Goal: Check status: Check status

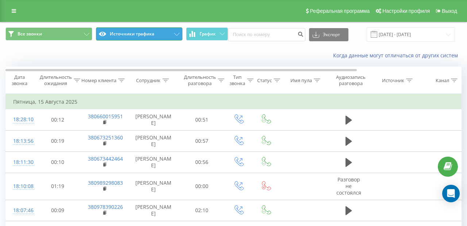
click at [134, 33] on button "Источники трафика" at bounding box center [139, 33] width 87 height 13
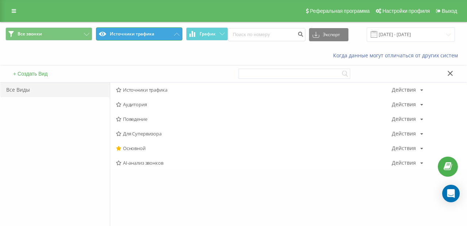
click at [134, 33] on button "Источники трафика" at bounding box center [139, 33] width 87 height 13
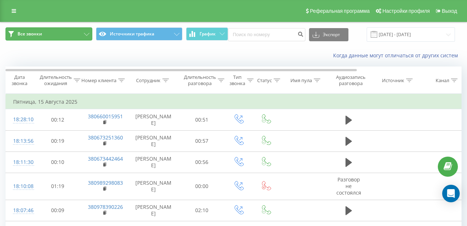
click at [84, 30] on button "Все звонки" at bounding box center [48, 33] width 87 height 13
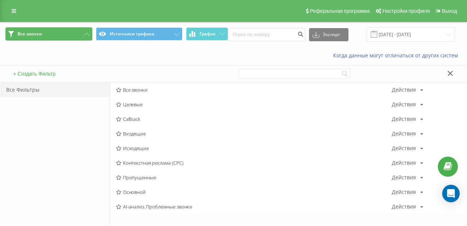
click at [84, 30] on button "Все звонки" at bounding box center [48, 33] width 87 height 13
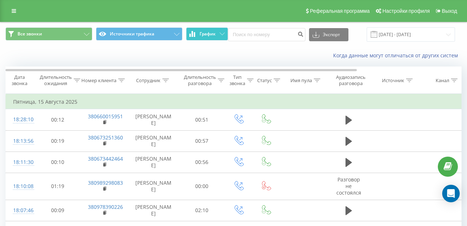
click at [200, 30] on button "График" at bounding box center [207, 33] width 42 height 13
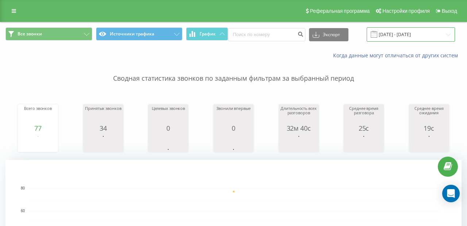
click at [284, 37] on input "[DATE] - [DATE]" at bounding box center [411, 34] width 88 height 14
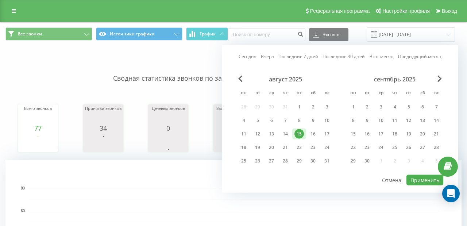
click at [258, 58] on div "Сегодня Вчера Последние 7 дней Последние 30 дней Этот месяц Предыдущий месяц" at bounding box center [340, 56] width 203 height 7
click at [256, 56] on link "Сегодня" at bounding box center [248, 56] width 18 height 7
click at [284, 182] on button "Применить" at bounding box center [425, 180] width 37 height 11
type input "[DATE] - [DATE]"
